Goal: Find specific page/section: Find specific page/section

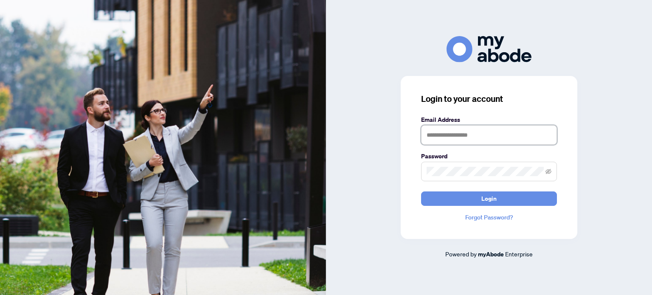
click at [436, 138] on input "text" at bounding box center [489, 135] width 136 height 20
type input "**********"
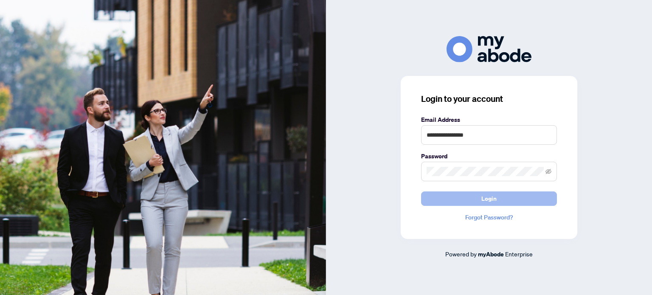
click at [488, 196] on span "Login" at bounding box center [488, 199] width 15 height 14
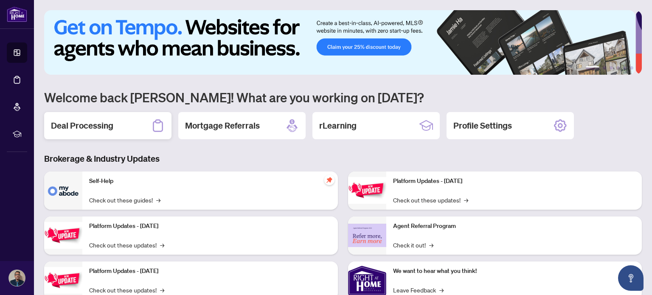
click at [102, 126] on h2 "Deal Processing" at bounding box center [82, 126] width 62 height 12
